Goal: Task Accomplishment & Management: Use online tool/utility

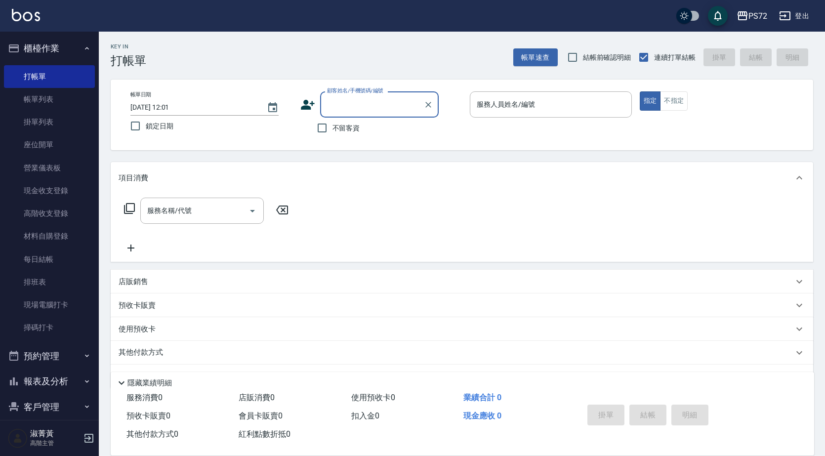
click at [358, 108] on input "顧客姓名/手機號碼/編號" at bounding box center [371, 104] width 95 height 17
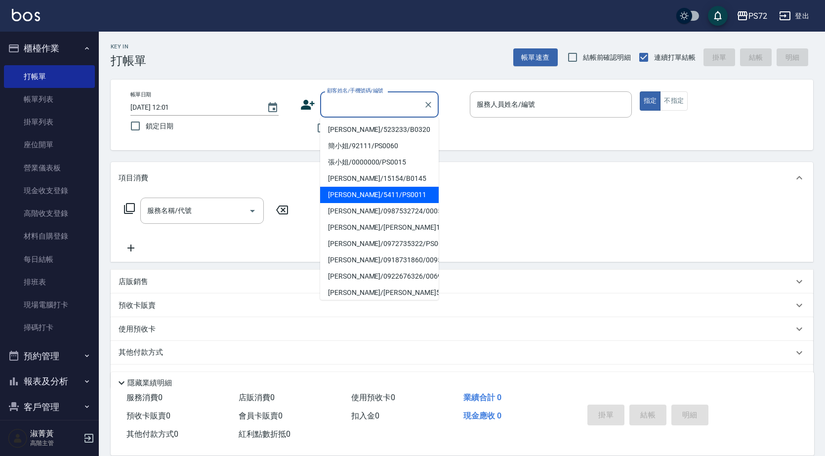
scroll to position [99, 0]
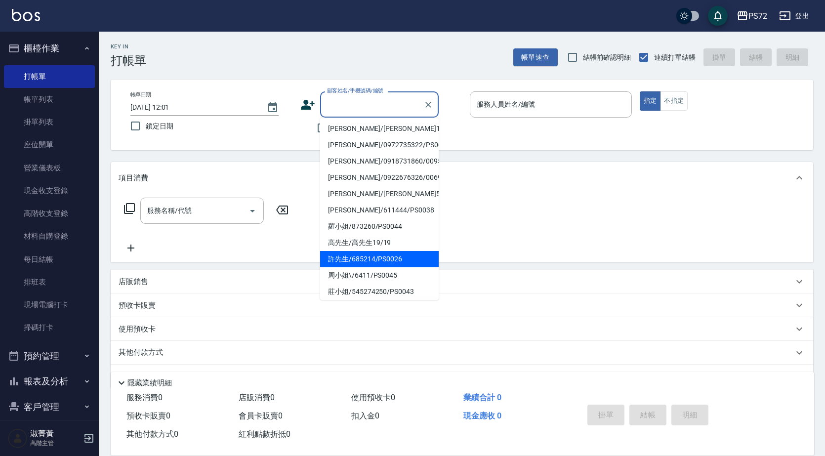
click at [386, 264] on li "許先生/685214/PS0026" at bounding box center [379, 259] width 119 height 16
type input "許先生/685214/PS0026"
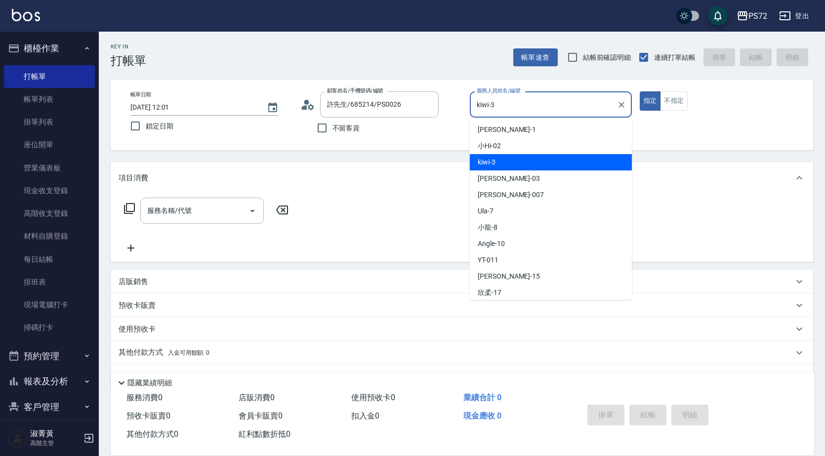
click at [591, 98] on input "kiwi-3" at bounding box center [543, 104] width 138 height 17
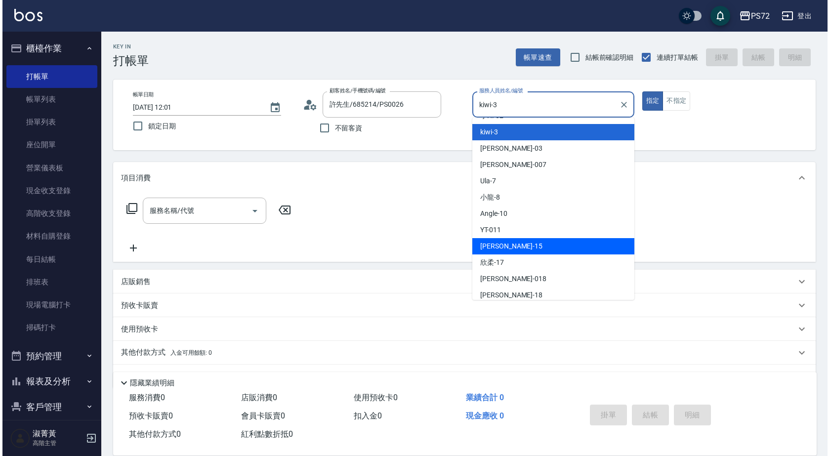
scroll to position [54, 0]
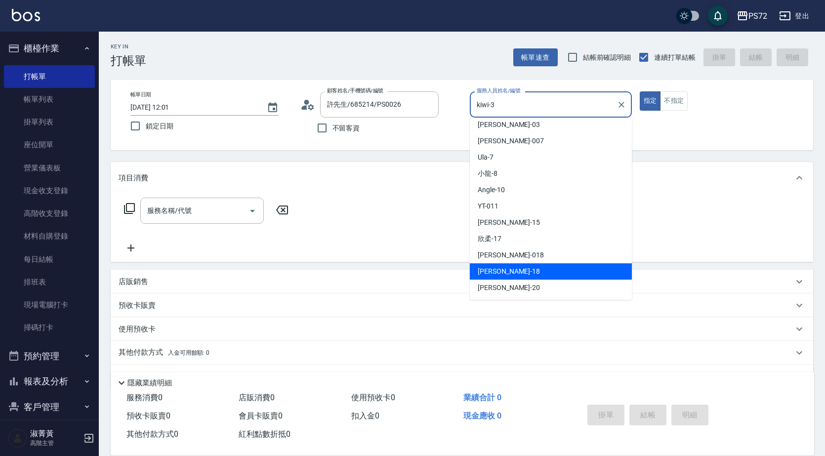
drag, startPoint x: 514, startPoint y: 267, endPoint x: 639, endPoint y: 164, distance: 161.4
click at [516, 262] on ul "[PERSON_NAME] -1 小Hi -02 kiwi -3 [PERSON_NAME]-03 Reese -007 Ula -7 小龍 -8 Angle…" at bounding box center [551, 209] width 162 height 182
click at [528, 272] on div "[PERSON_NAME] -18" at bounding box center [551, 271] width 162 height 16
type input "[PERSON_NAME]-18"
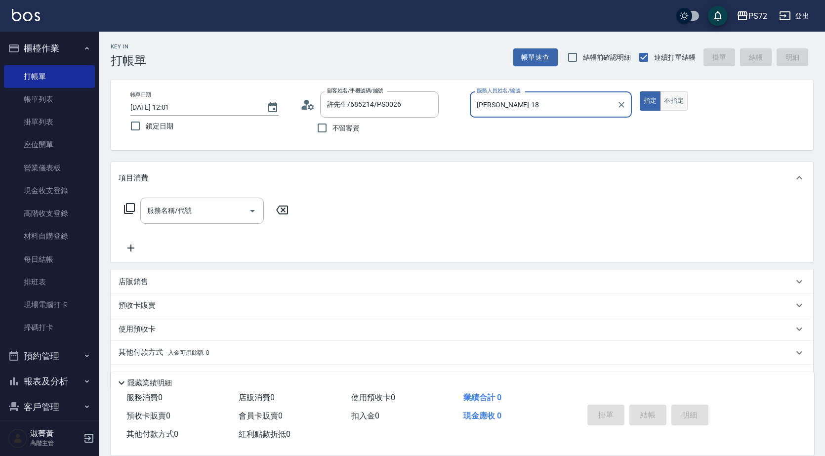
click at [676, 102] on button "不指定" at bounding box center [674, 100] width 28 height 19
click at [194, 203] on input "服務名稱/代號" at bounding box center [195, 210] width 100 height 17
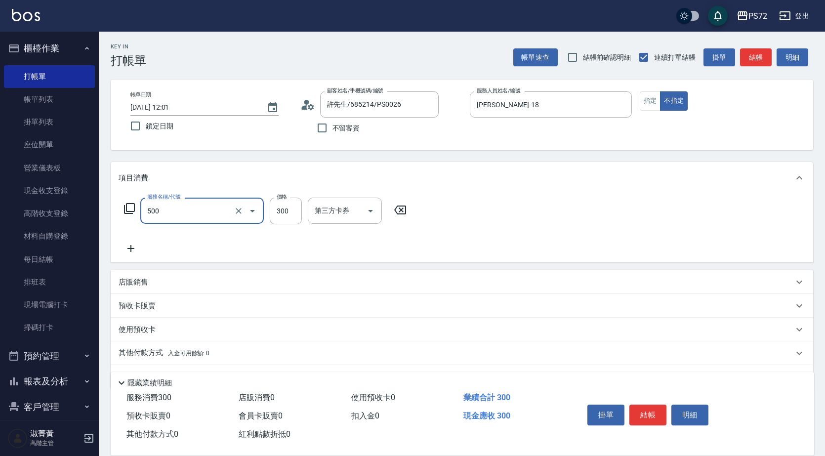
type input "洗髮(A級)(500)"
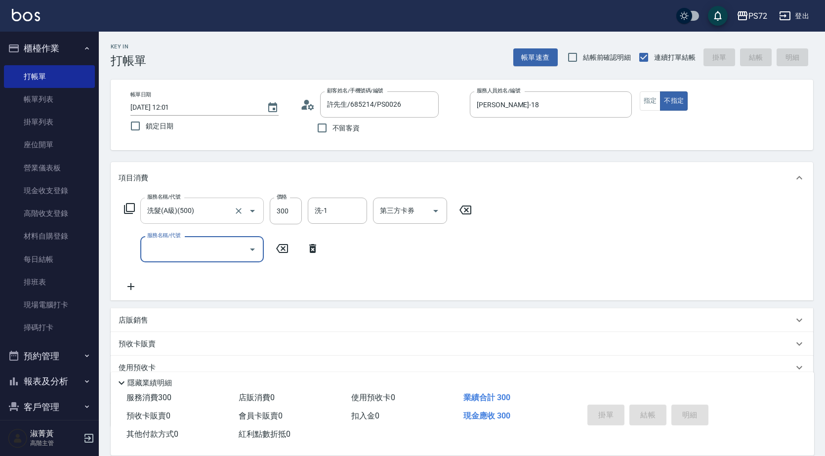
type input "[DATE] 17:49"
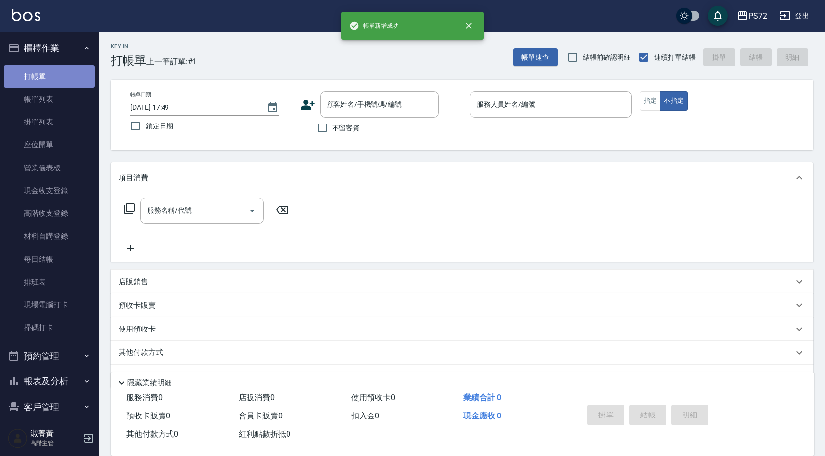
click at [74, 86] on link "打帳單" at bounding box center [49, 76] width 91 height 23
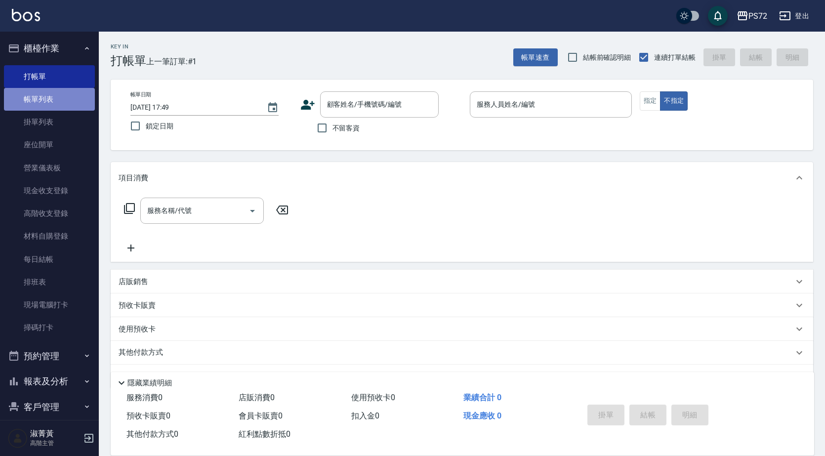
click at [72, 95] on link "帳單列表" at bounding box center [49, 99] width 91 height 23
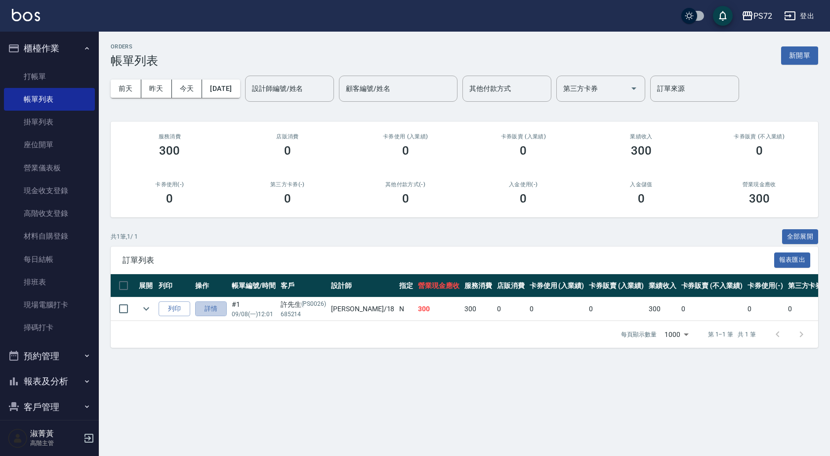
click at [224, 303] on link "詳情" at bounding box center [211, 308] width 32 height 15
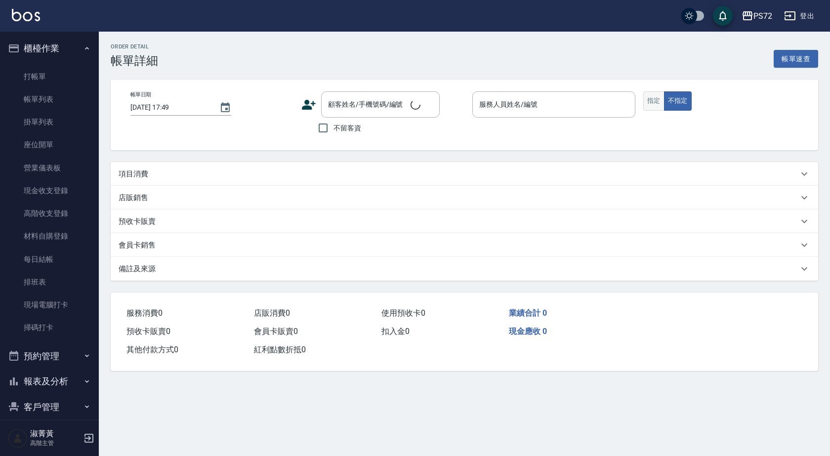
type input "[DATE] 12:01"
type input "[PERSON_NAME]-18"
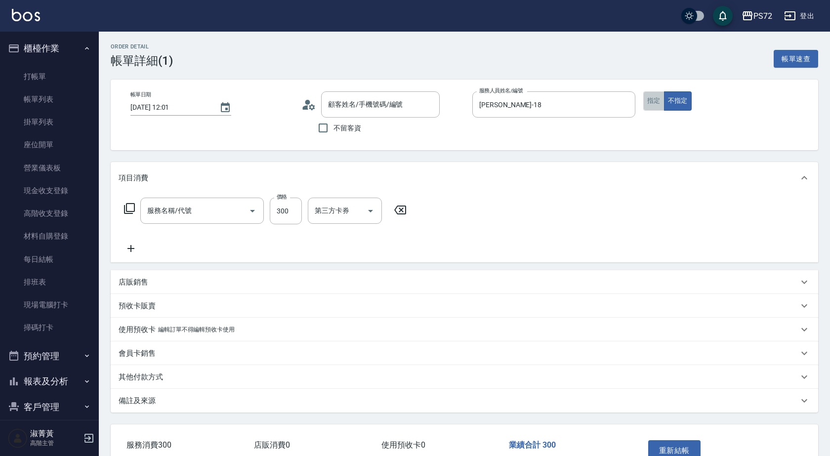
click at [654, 104] on button "指定" at bounding box center [653, 100] width 21 height 19
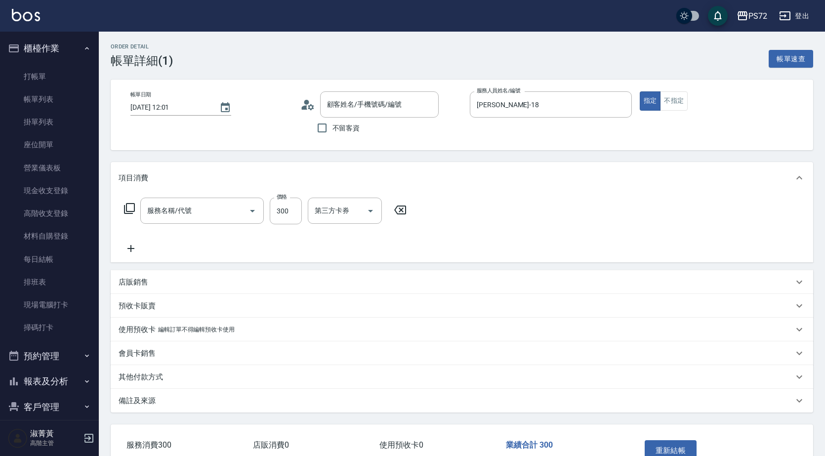
type input "許先生/685214/PS0026"
type input "洗髮(A級)(500)"
click at [681, 441] on button "重新結帳" at bounding box center [671, 450] width 52 height 21
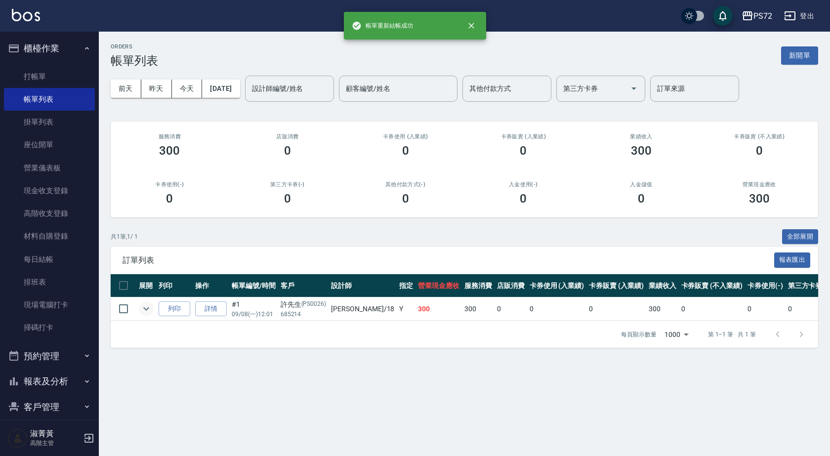
click at [151, 308] on icon "expand row" at bounding box center [146, 309] width 12 height 12
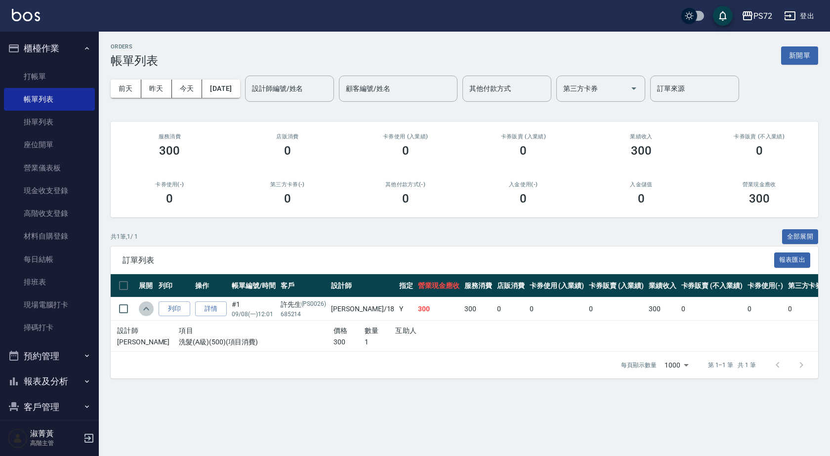
click at [151, 308] on icon "expand row" at bounding box center [146, 309] width 12 height 12
